Goal: Information Seeking & Learning: Check status

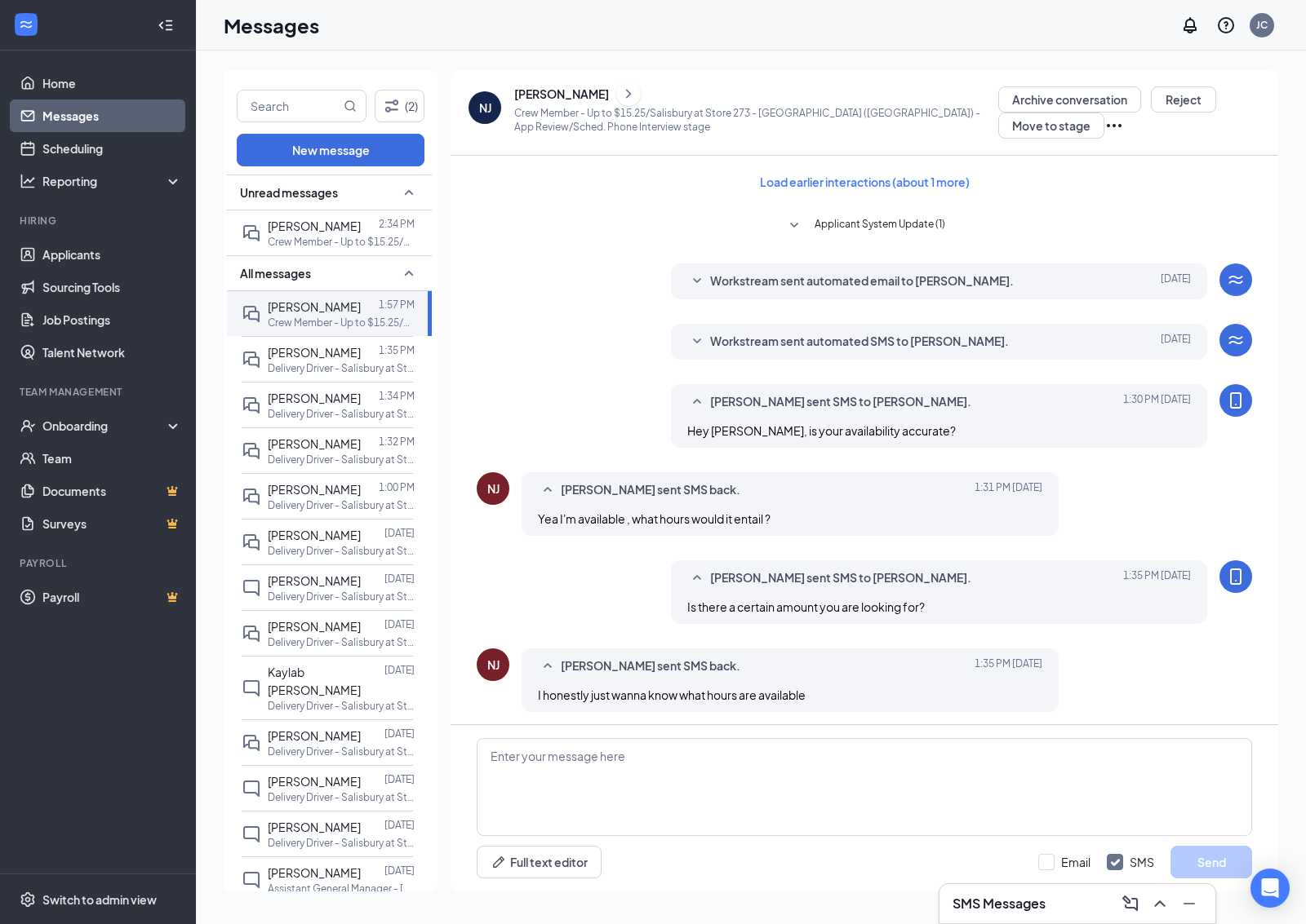
scroll to position [286, 0]
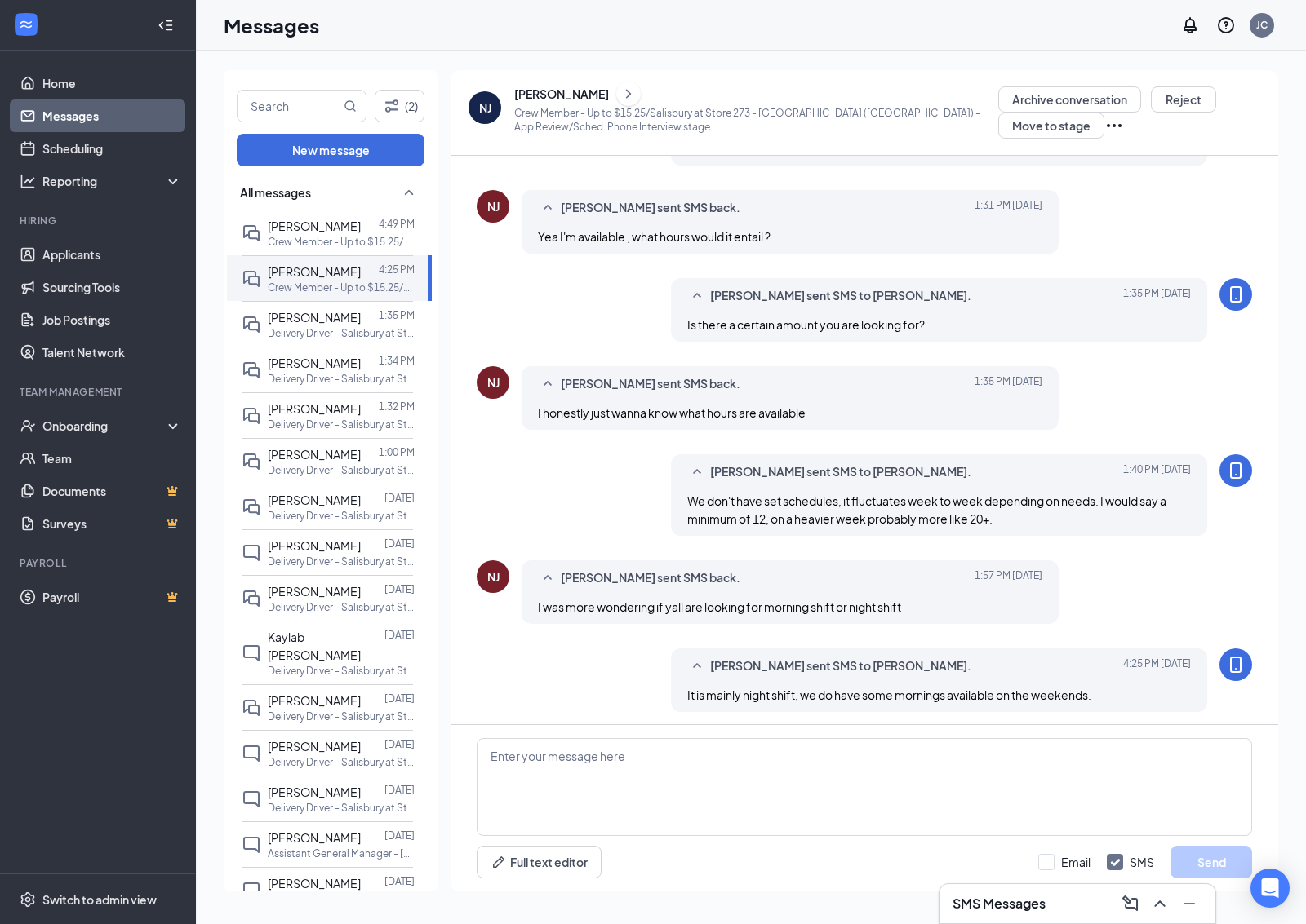
scroll to position [286, 0]
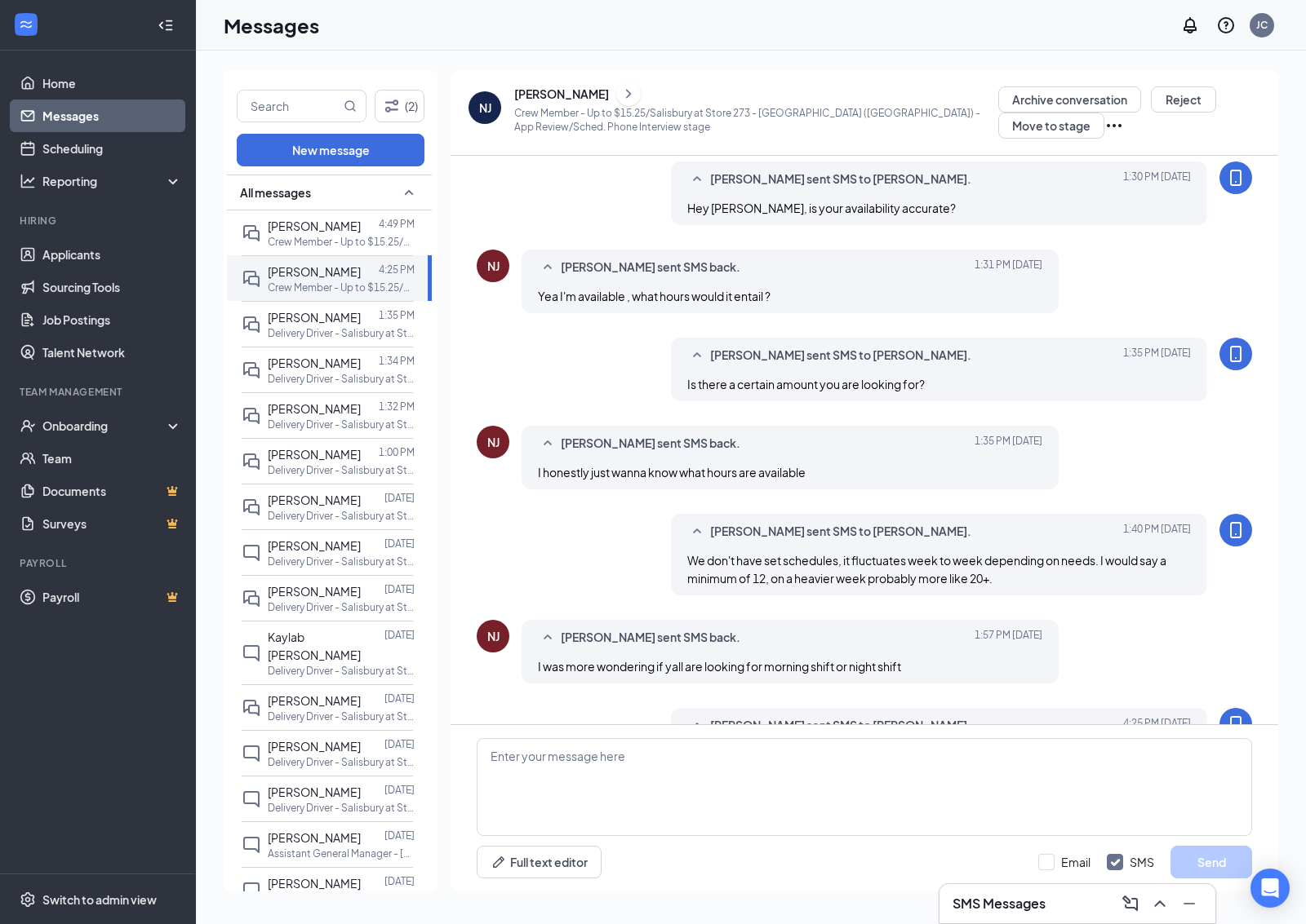
scroll to position [286, 0]
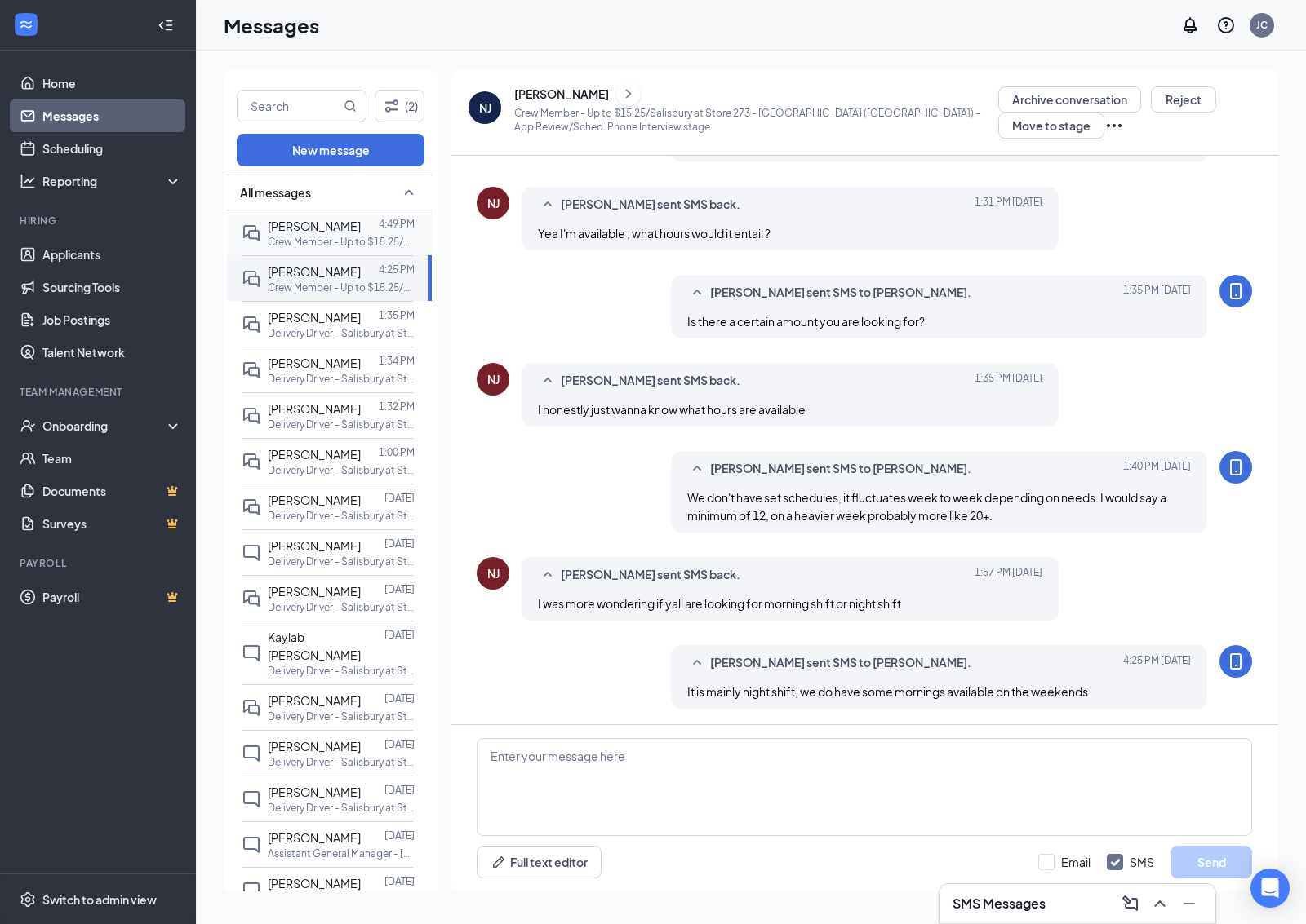
click at [413, 249] on p "Crew Member - Up to $15.25/Salisbury at Store 273 - [GEOGRAPHIC_DATA] ([GEOGRAP…" at bounding box center [341, 242] width 146 height 14
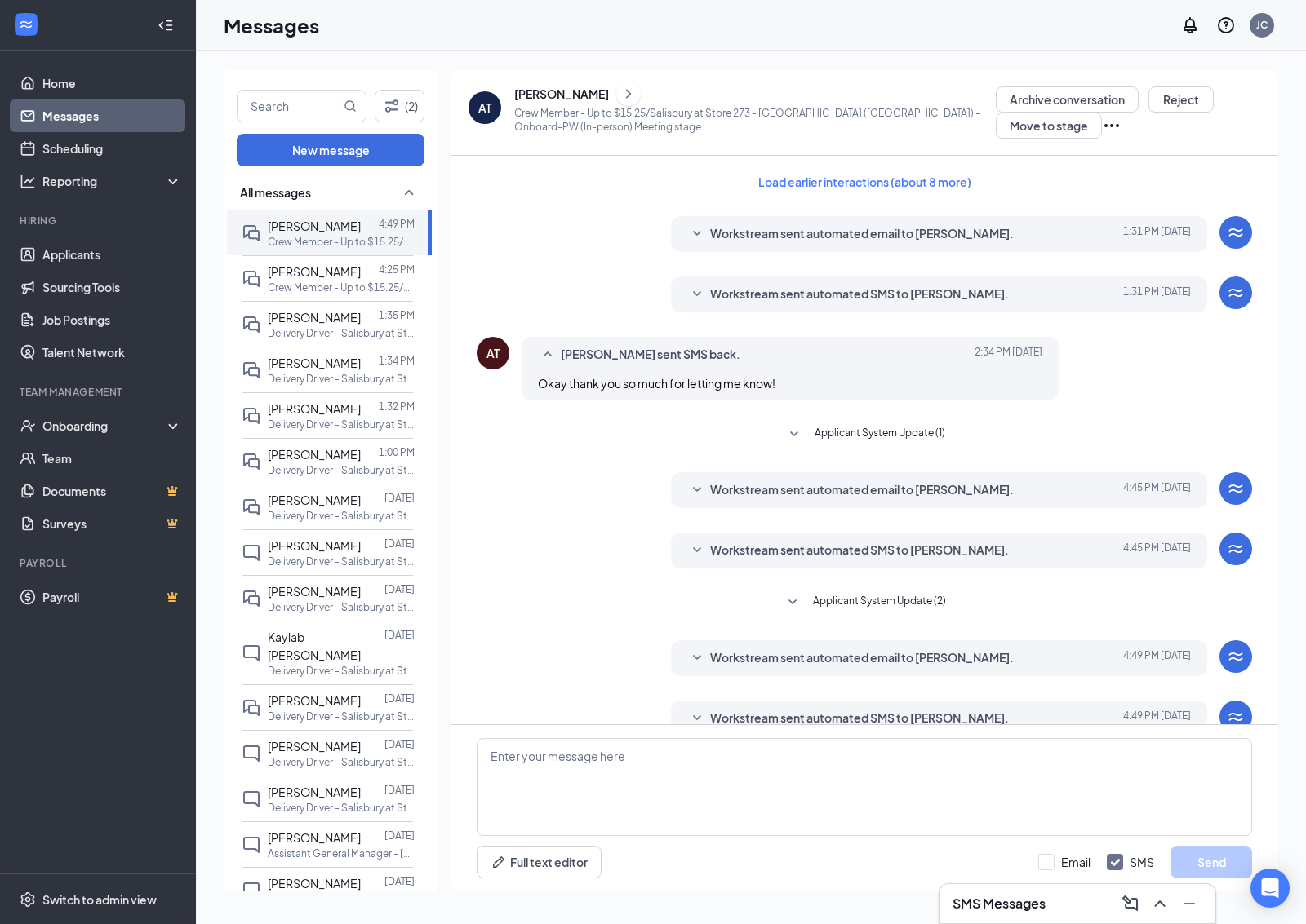
scroll to position [27, 0]
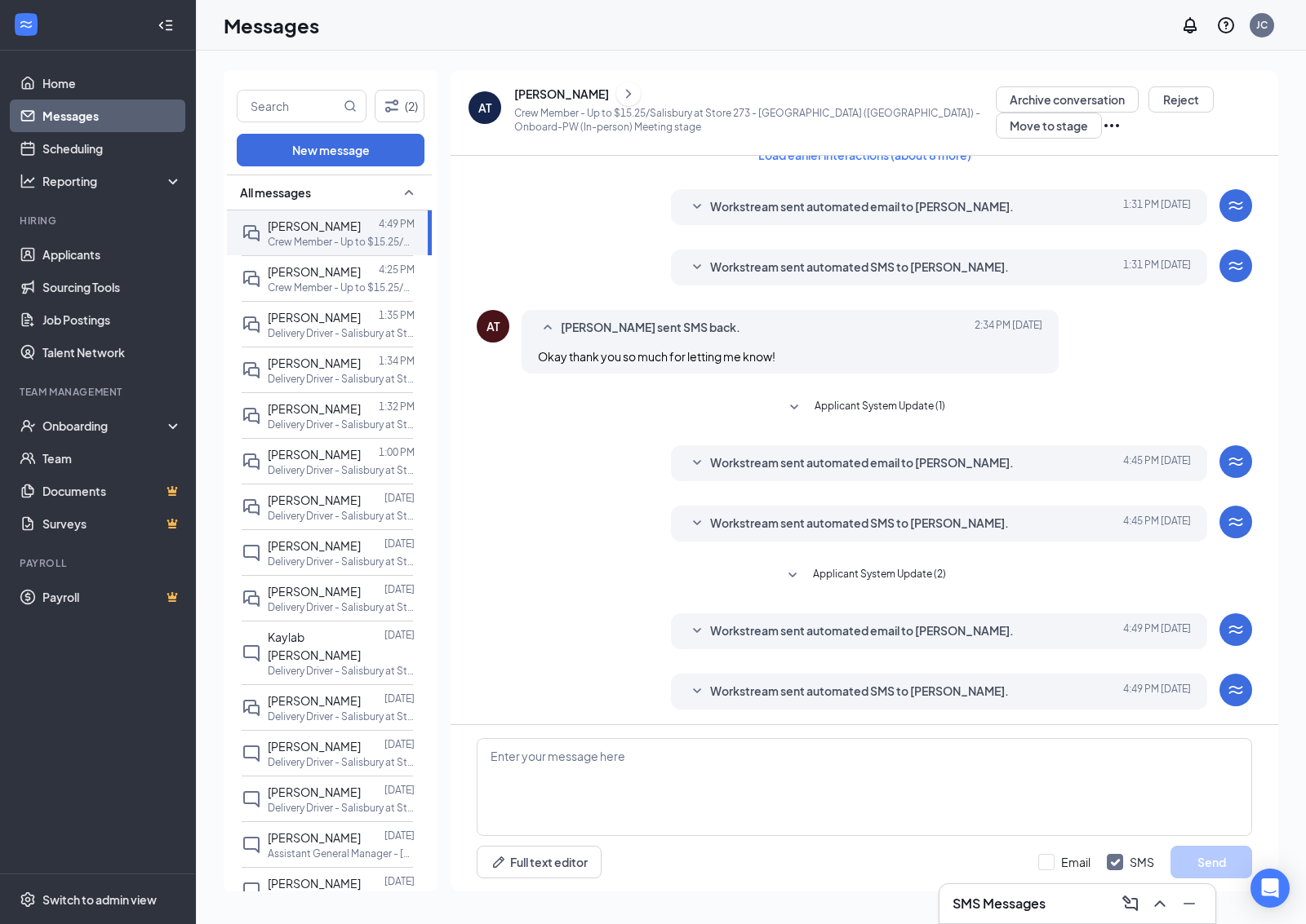
click at [850, 691] on span "Workstream sent automated SMS to Ashley Tabora Ortega." at bounding box center [860, 692] width 299 height 20
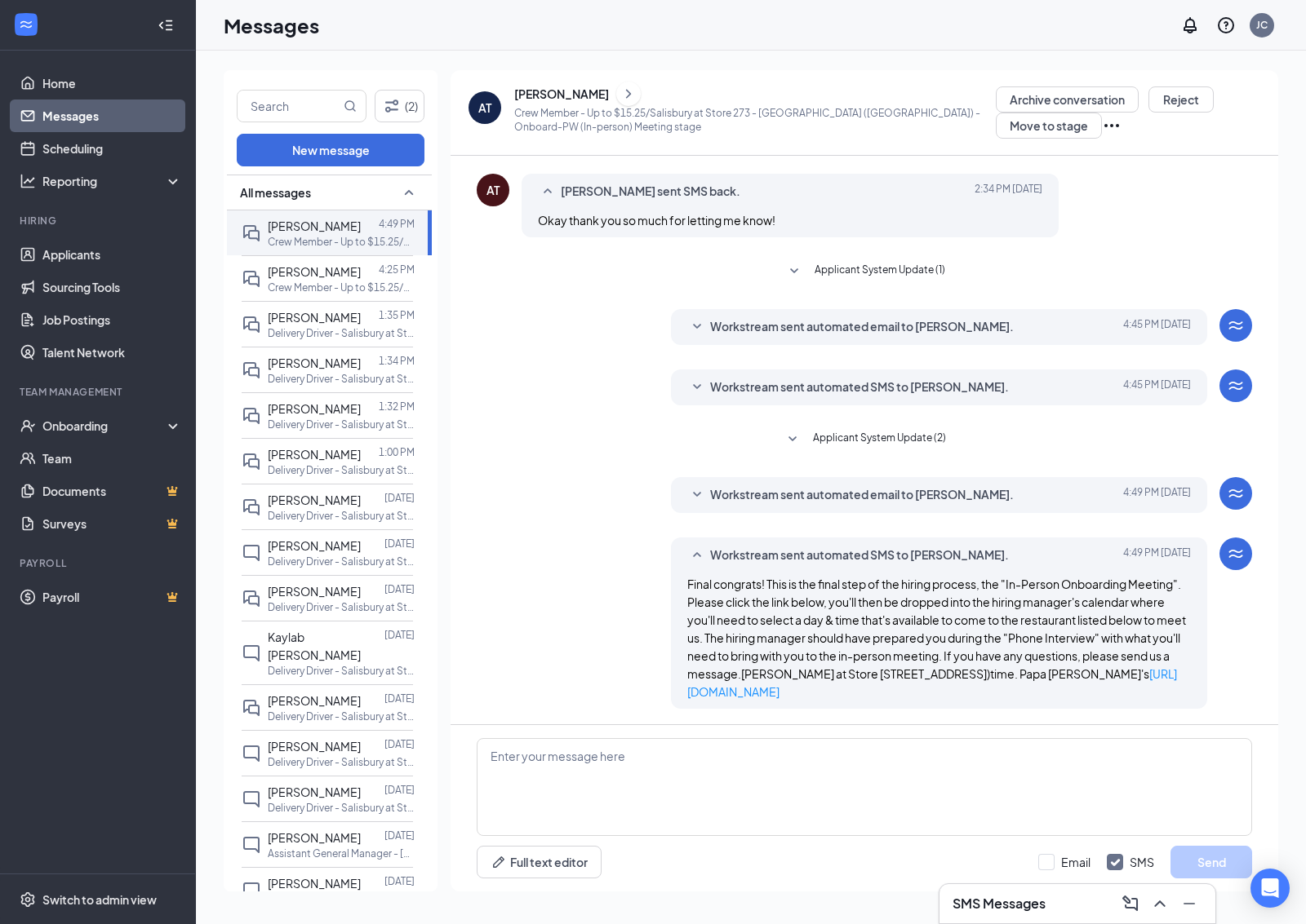
click at [810, 476] on div "Load earlier interactions (about 8 more) Workstream sent automated email to Ash…" at bounding box center [864, 359] width 775 height 733
click at [810, 489] on span "Workstream sent automated email to Ashley Tabora Ortega." at bounding box center [862, 495] width 304 height 20
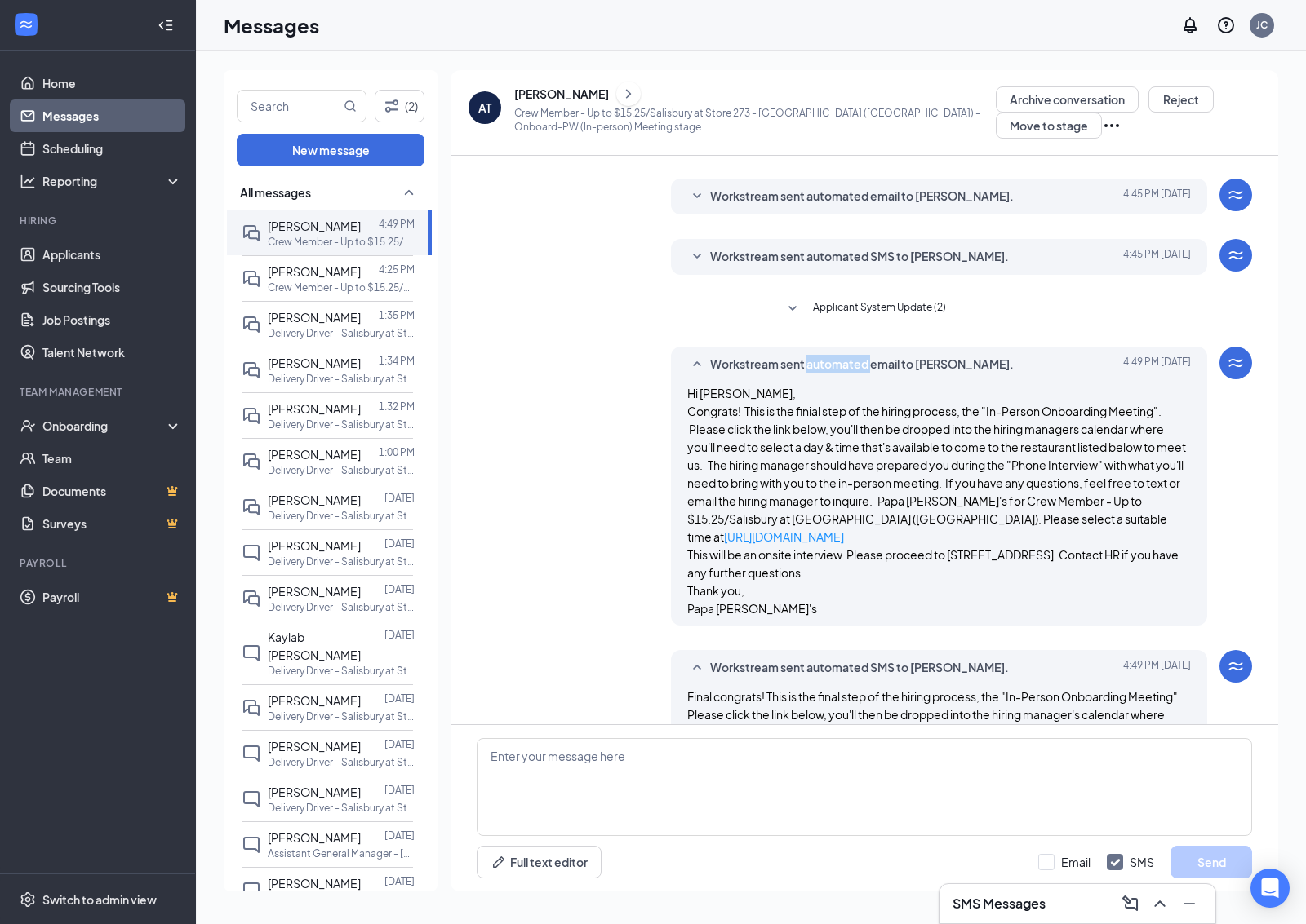
scroll to position [424, 0]
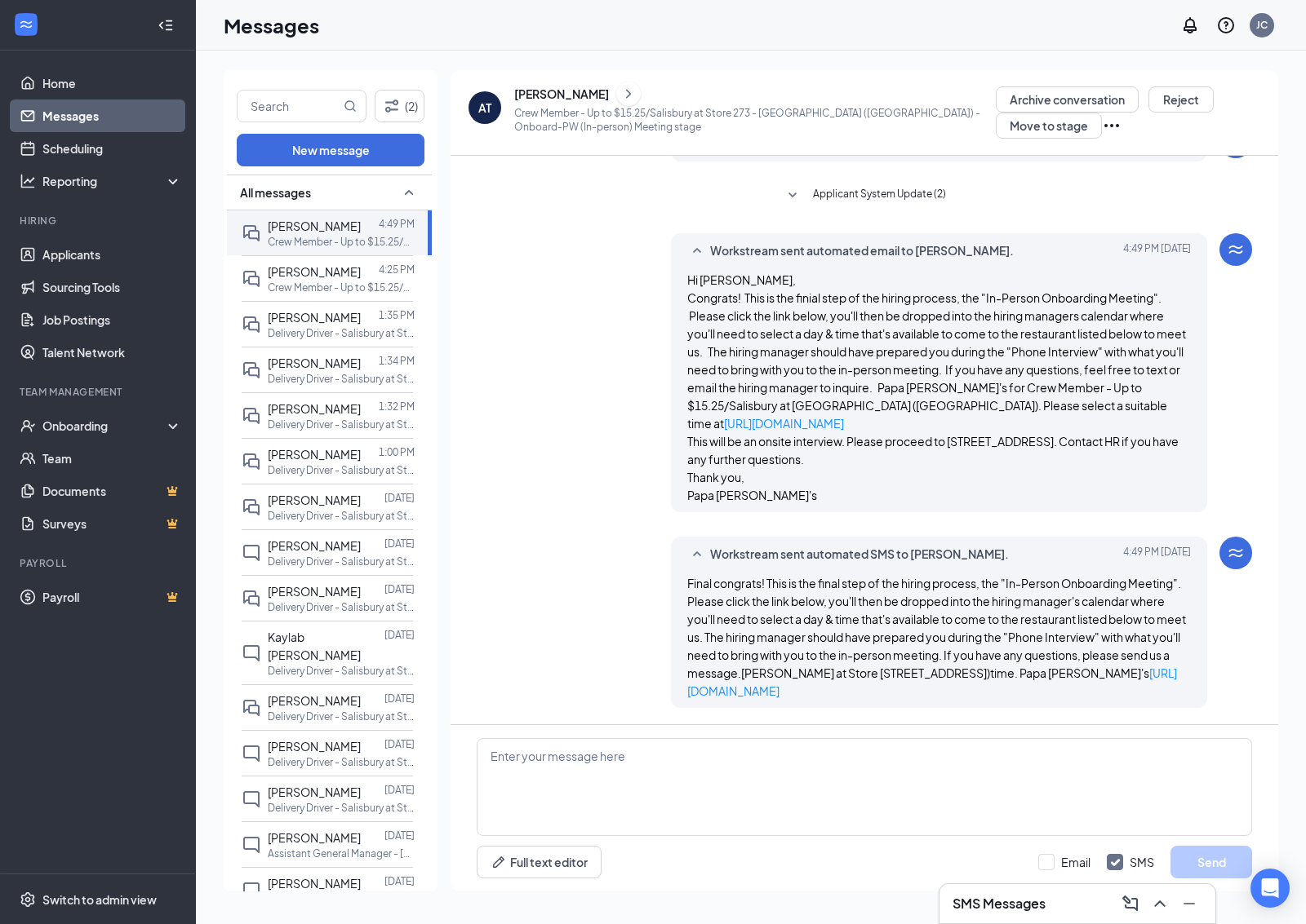
click at [865, 290] on p "Congrats! This is the finial step of the hiring process, the "In-Person Onboard…" at bounding box center [939, 360] width 504 height 143
click at [264, 300] on div "Noah Jordan 4:25 PM Crew Member - Up to $15.25/Salisbury at Store 273 - Ivymont…" at bounding box center [327, 278] width 171 height 46
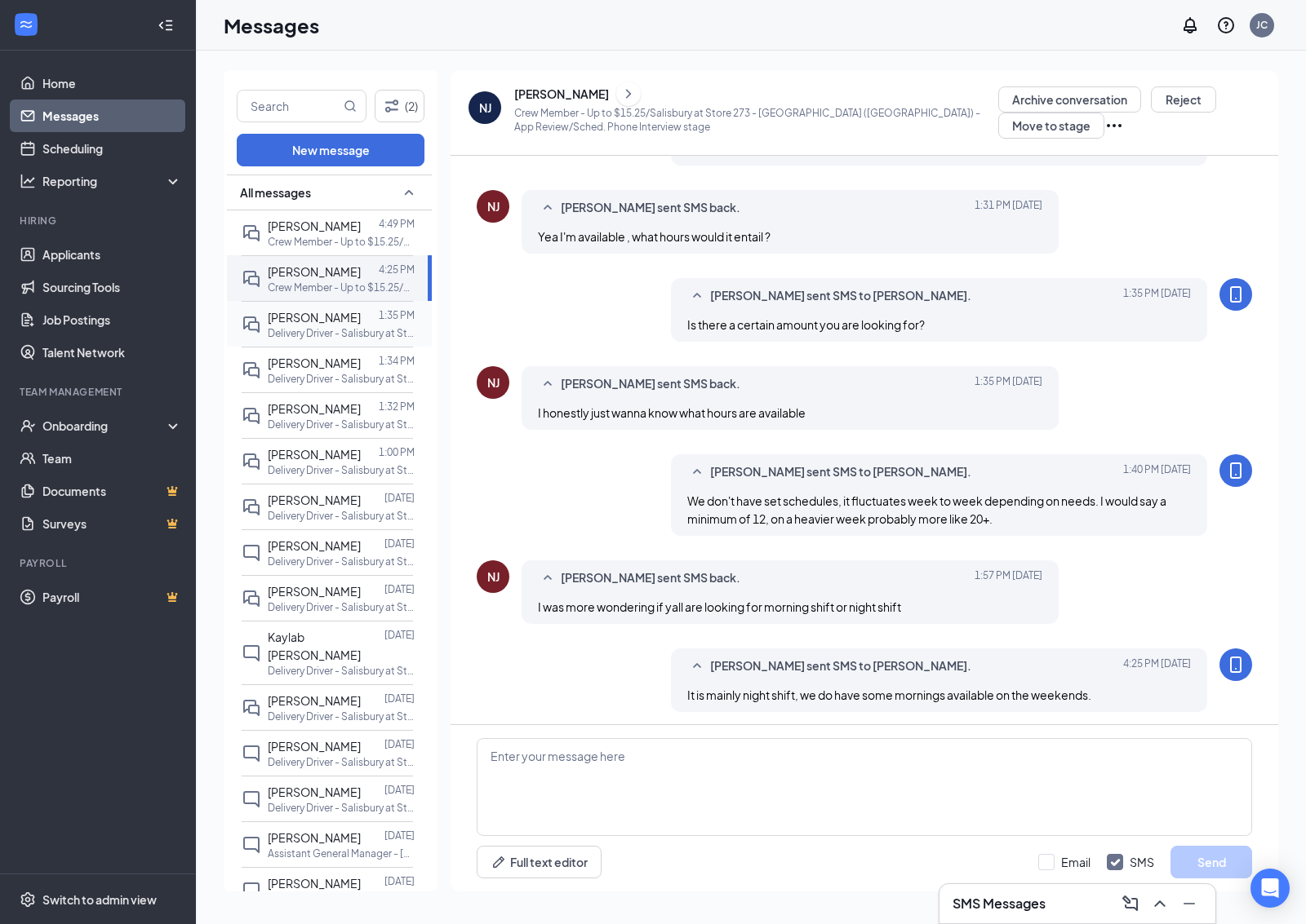
scroll to position [286, 0]
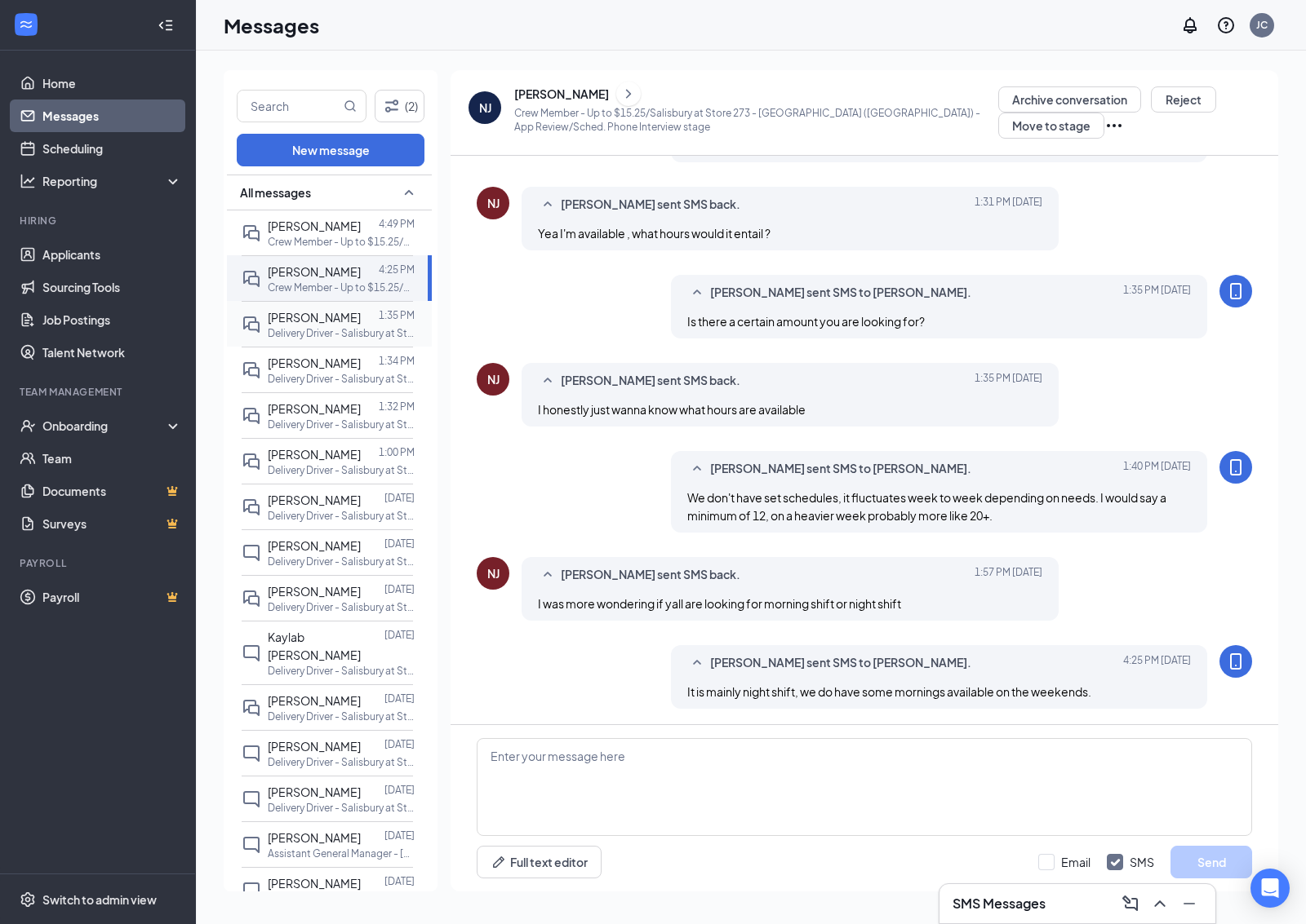
click at [324, 341] on p "Delivery Driver - Salisbury at Store [STREET_ADDRESS])" at bounding box center [341, 334] width 146 height 14
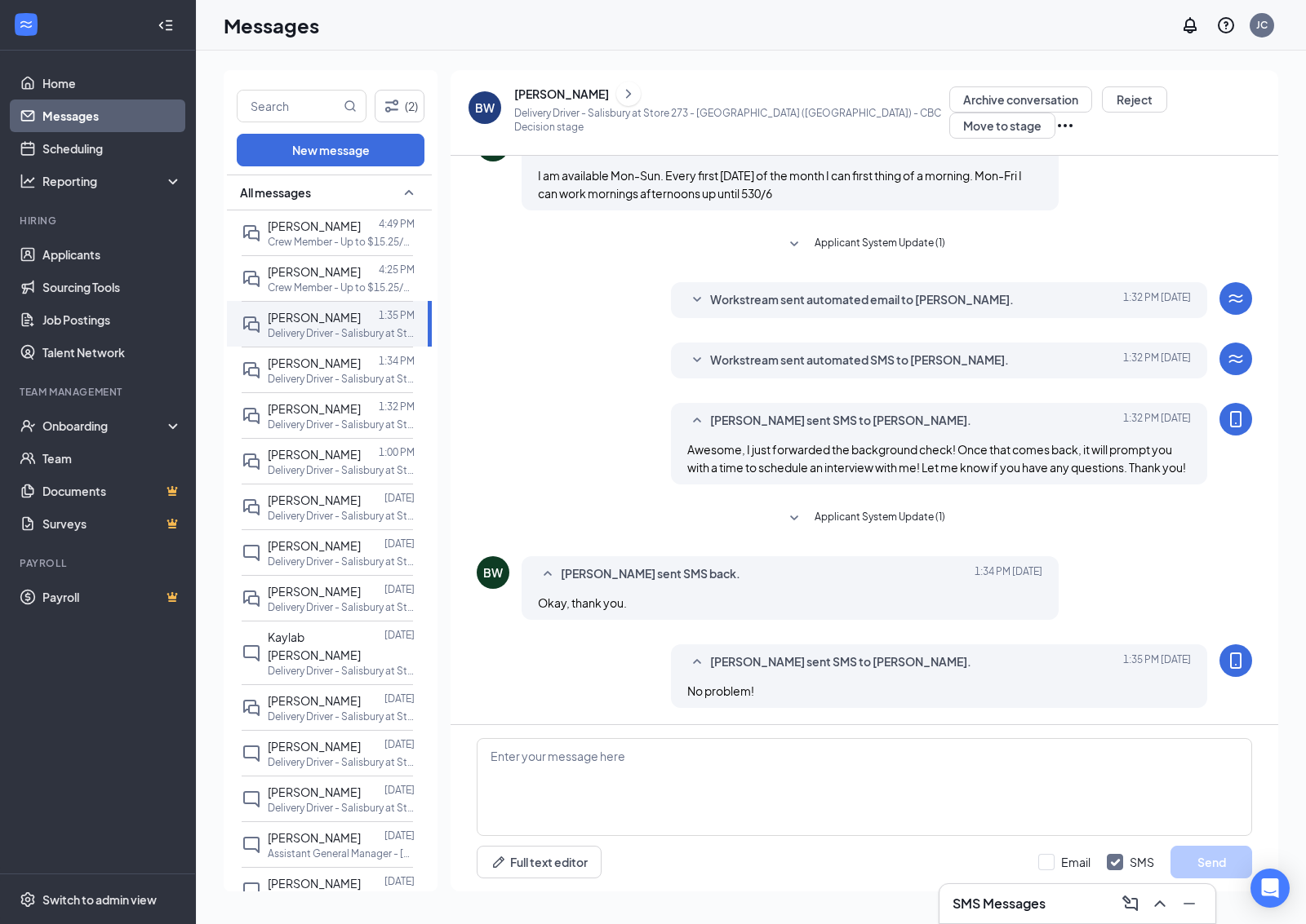
scroll to position [274, 0]
click at [373, 372] on div at bounding box center [370, 363] width 18 height 18
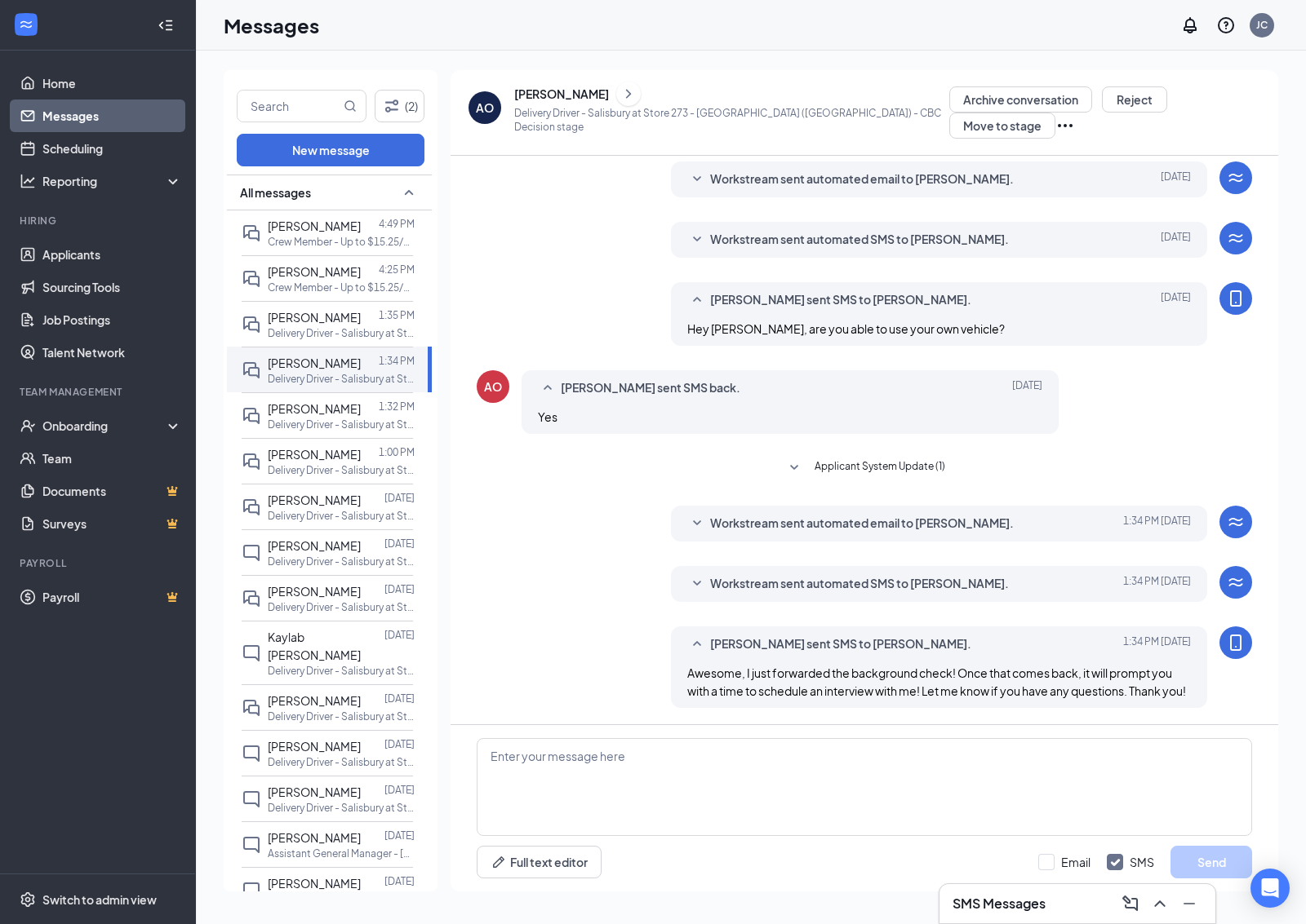
scroll to position [60, 0]
click at [382, 431] on p "Delivery Driver - Salisbury at Store [STREET_ADDRESS])" at bounding box center [341, 424] width 146 height 14
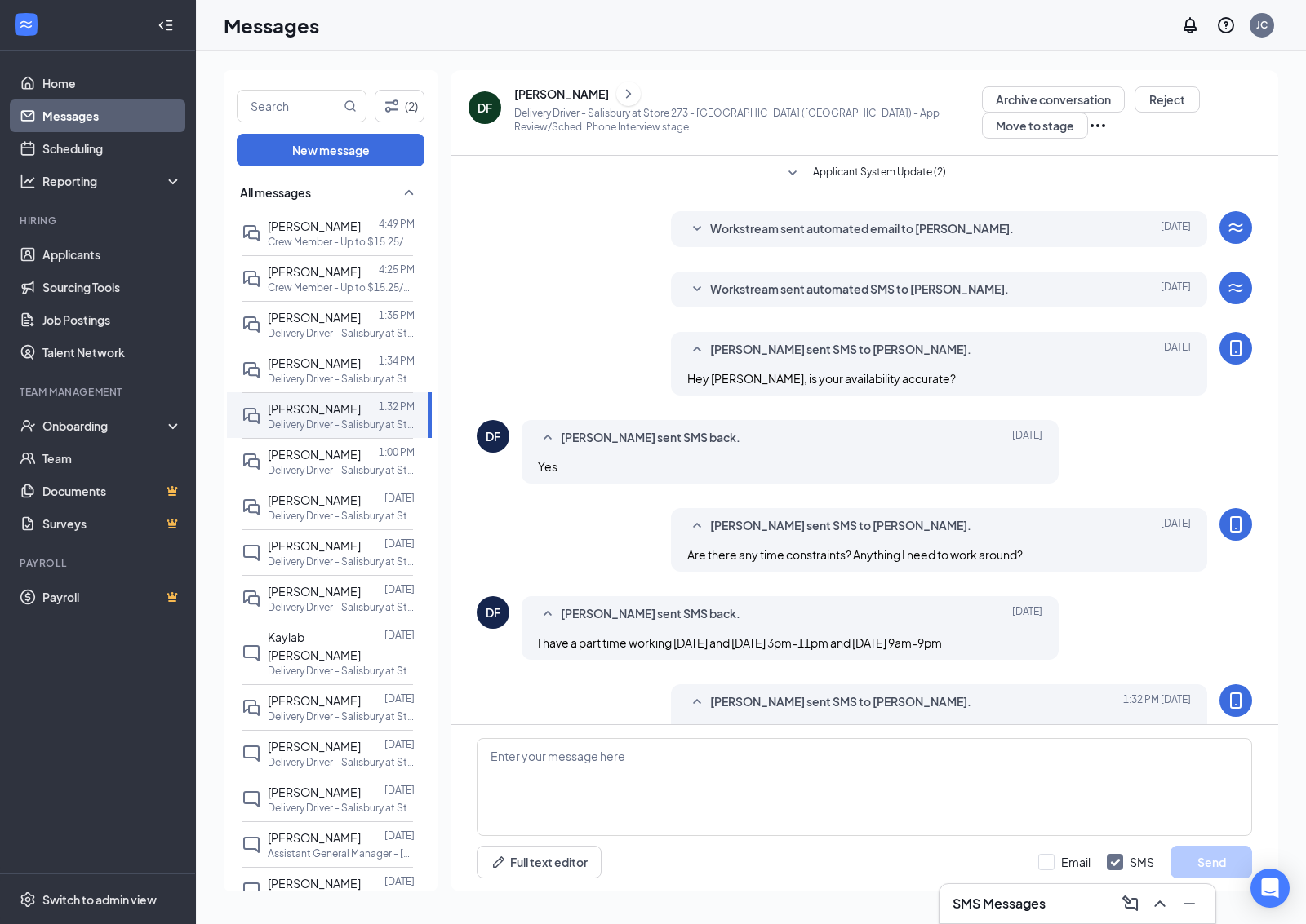
scroll to position [39, 0]
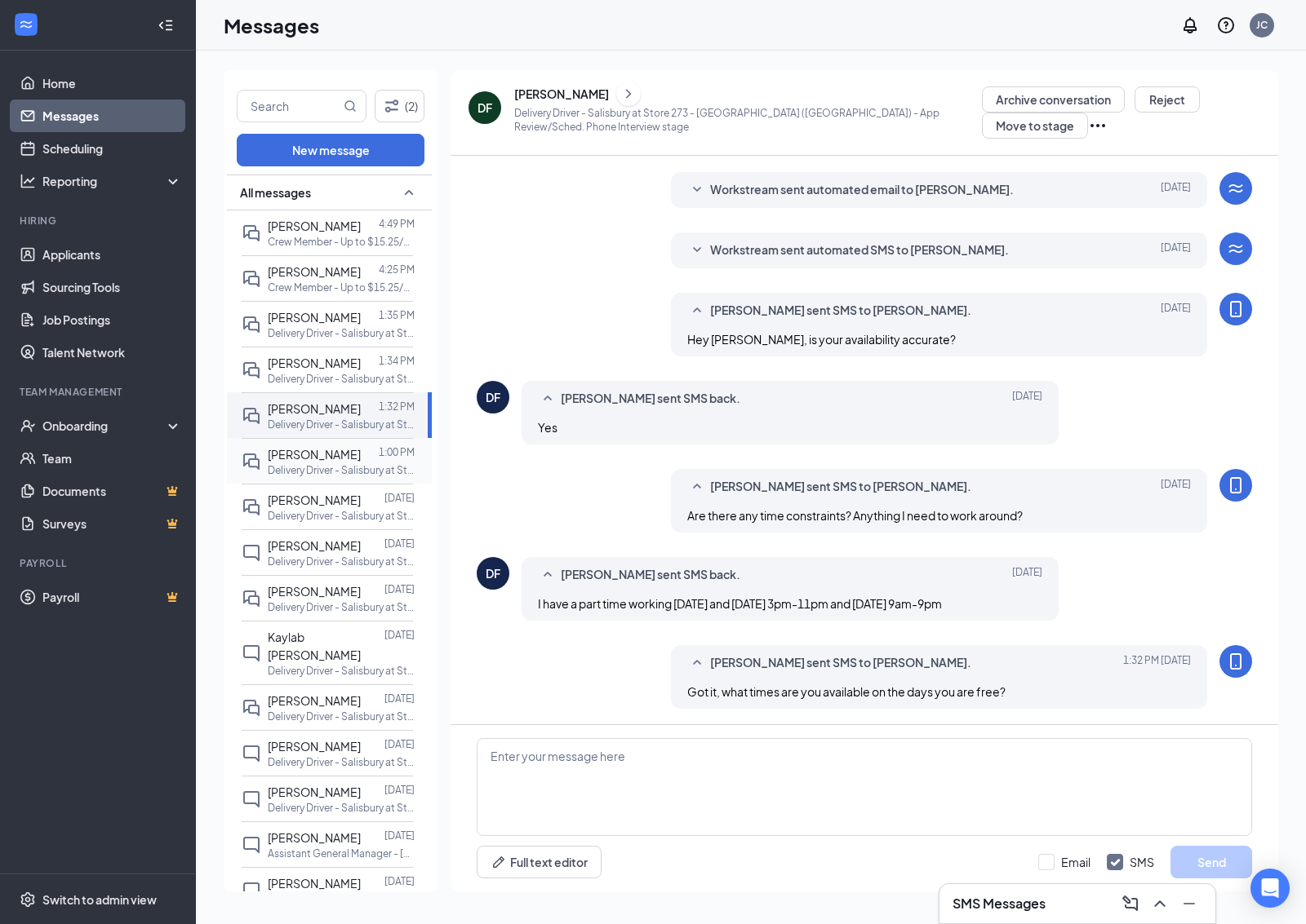
click at [329, 477] on p "Delivery Driver - Salisbury at Store [STREET_ADDRESS])" at bounding box center [341, 470] width 146 height 14
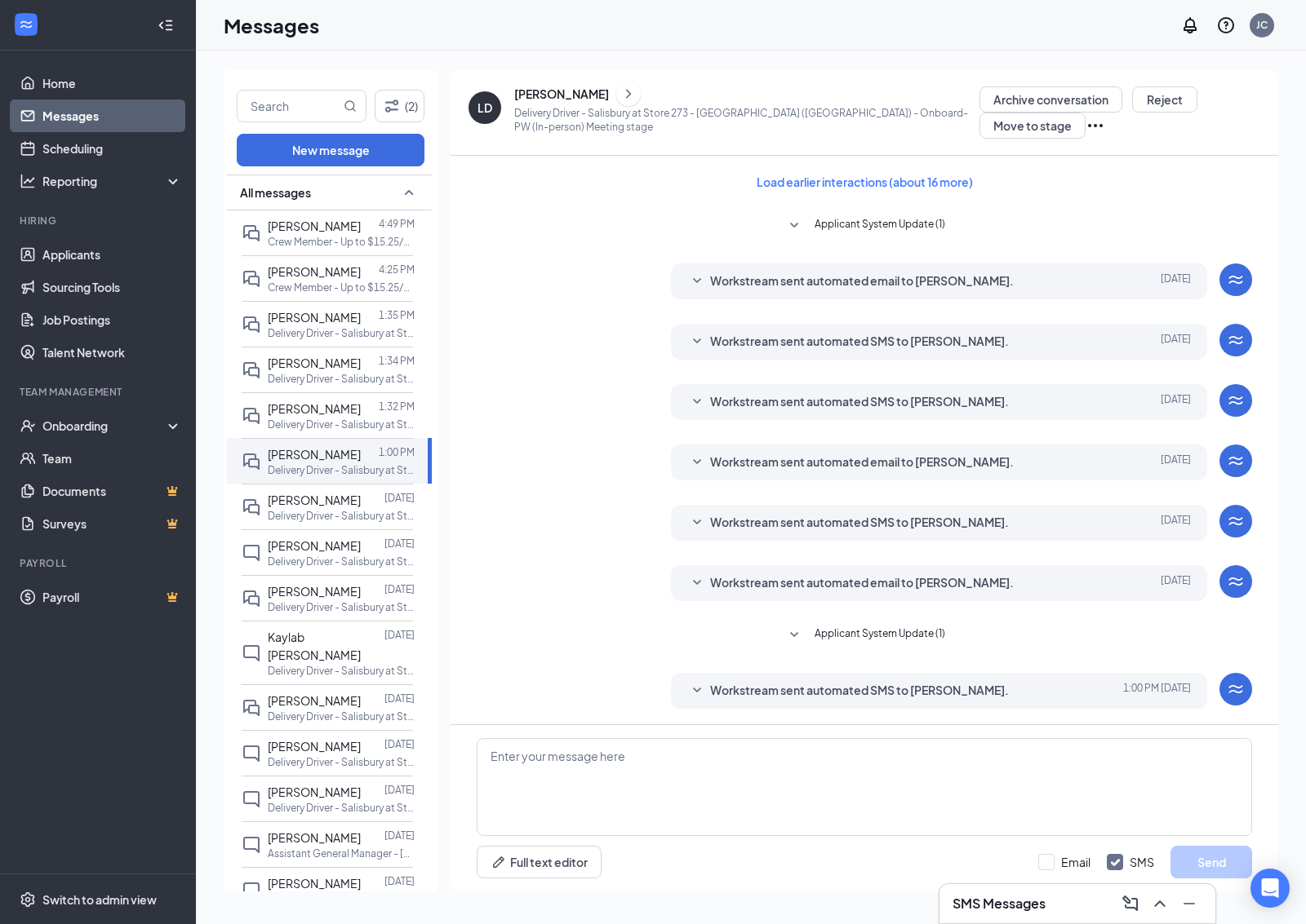
scroll to position [60, 0]
